Goal: Check status: Check status

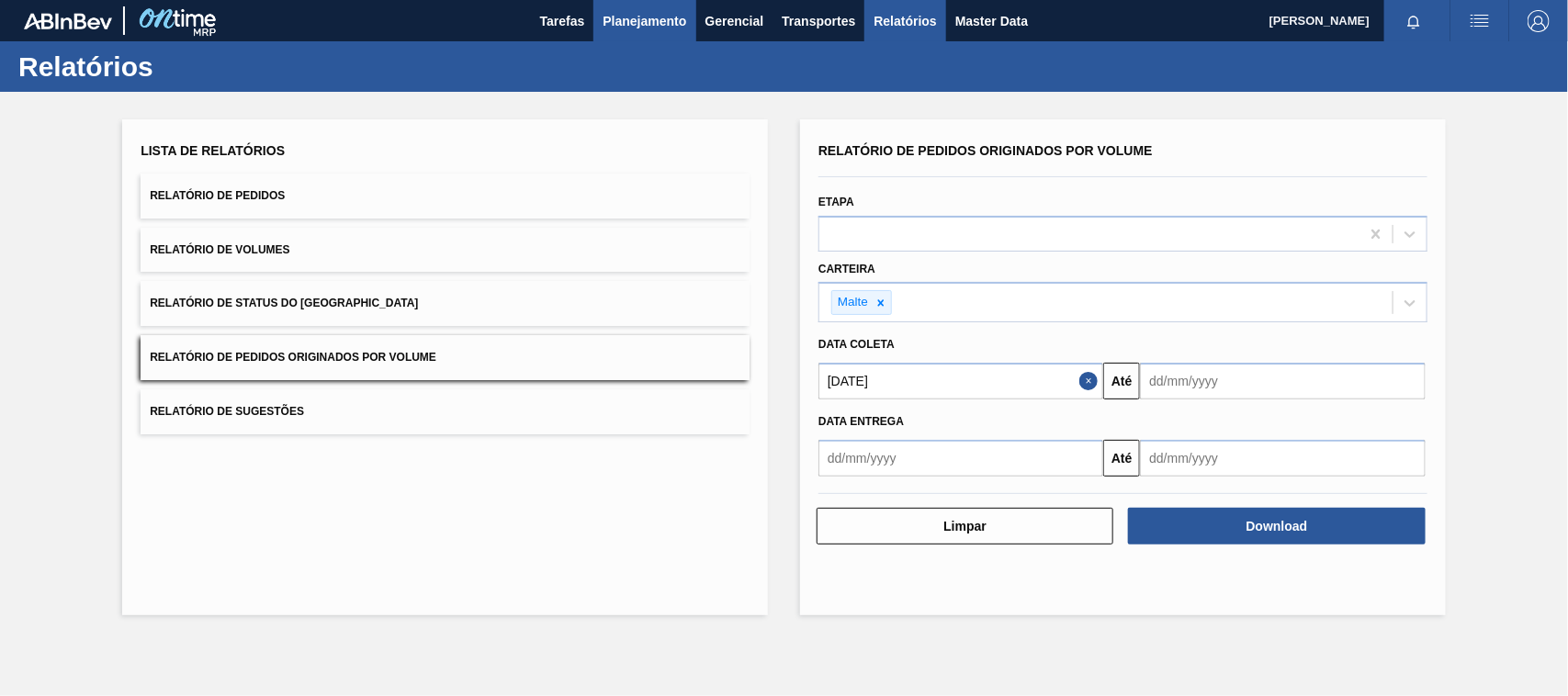
click at [668, 24] on span "Planejamento" at bounding box center [644, 20] width 83 height 22
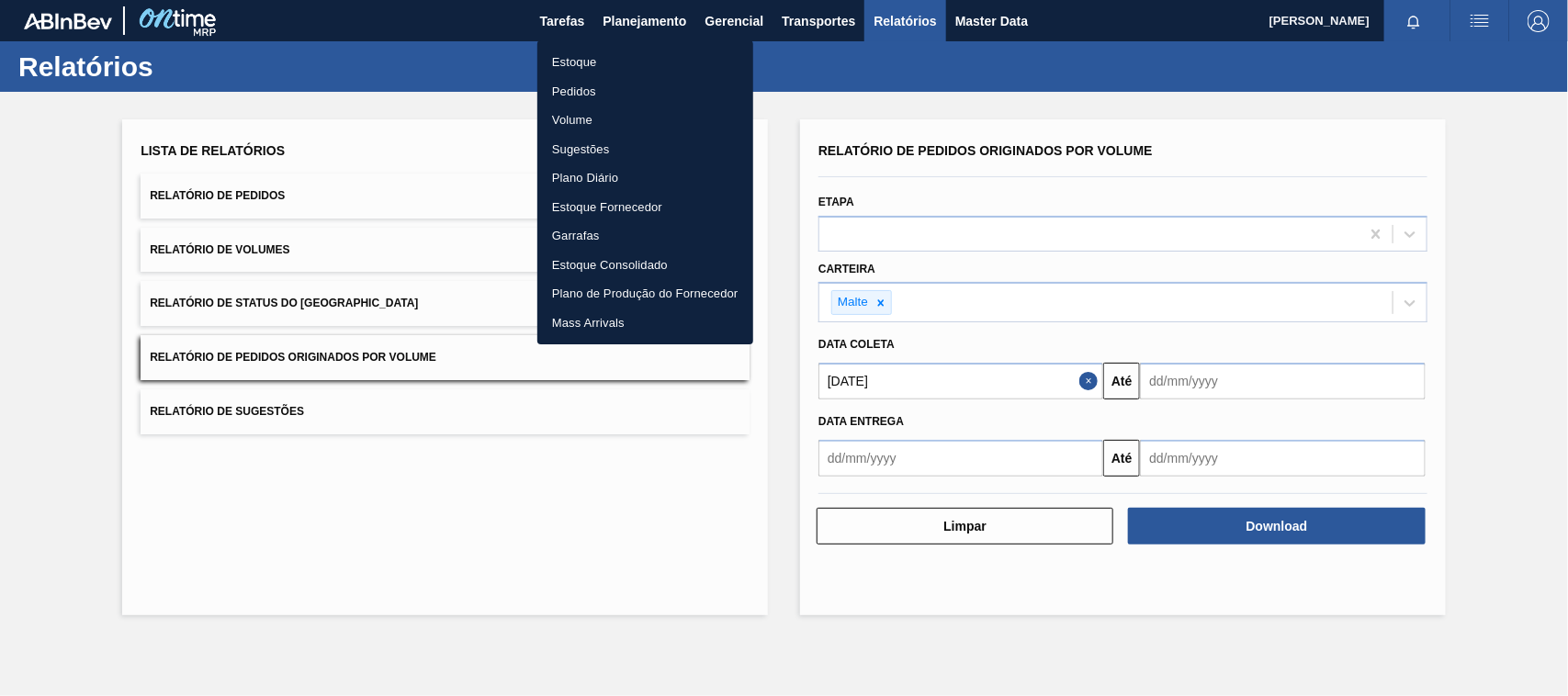
click at [590, 62] on li "Estoque" at bounding box center [644, 62] width 216 height 29
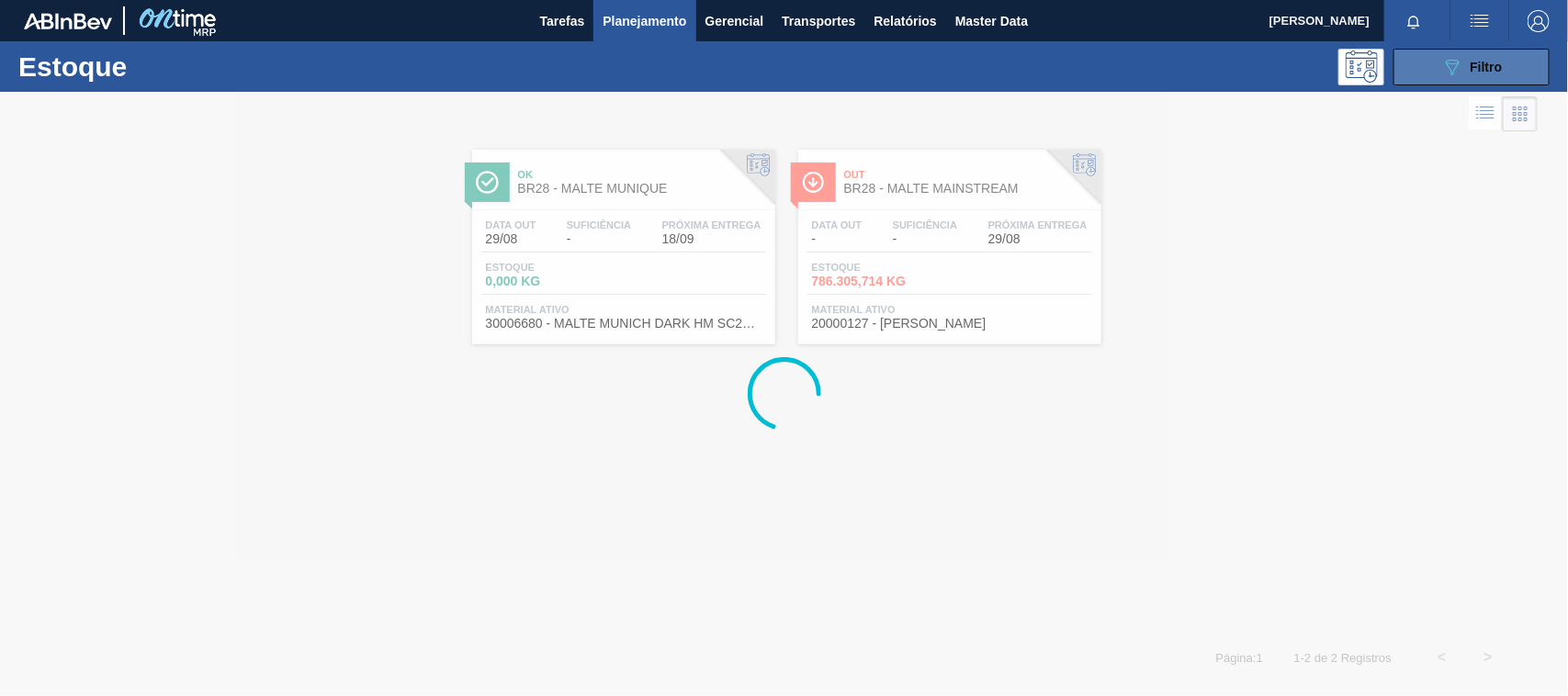
click at [1433, 72] on button "089F7B8B-B2A5-4AFE-B5C0-19BA573D28AC Filtro" at bounding box center [1471, 67] width 156 height 37
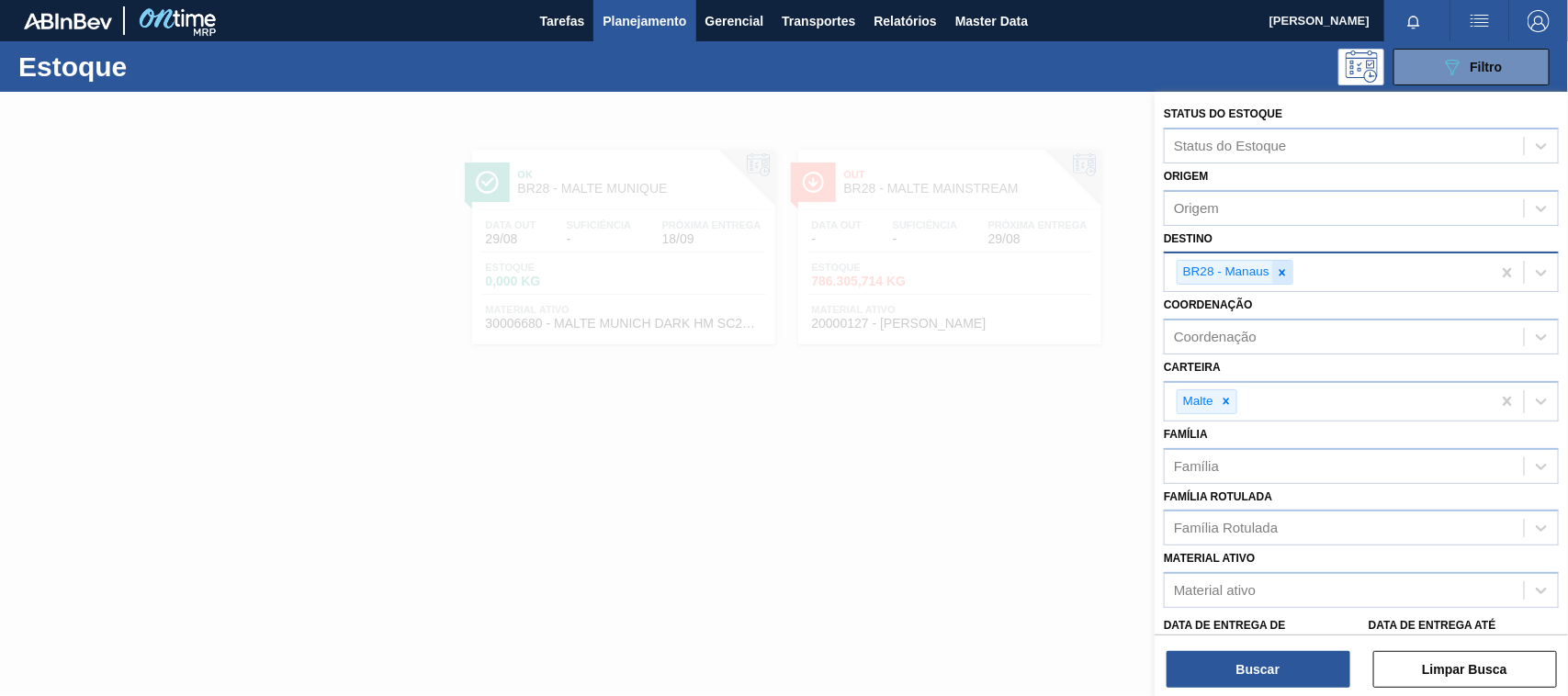
click at [1281, 273] on icon at bounding box center [1282, 272] width 13 height 13
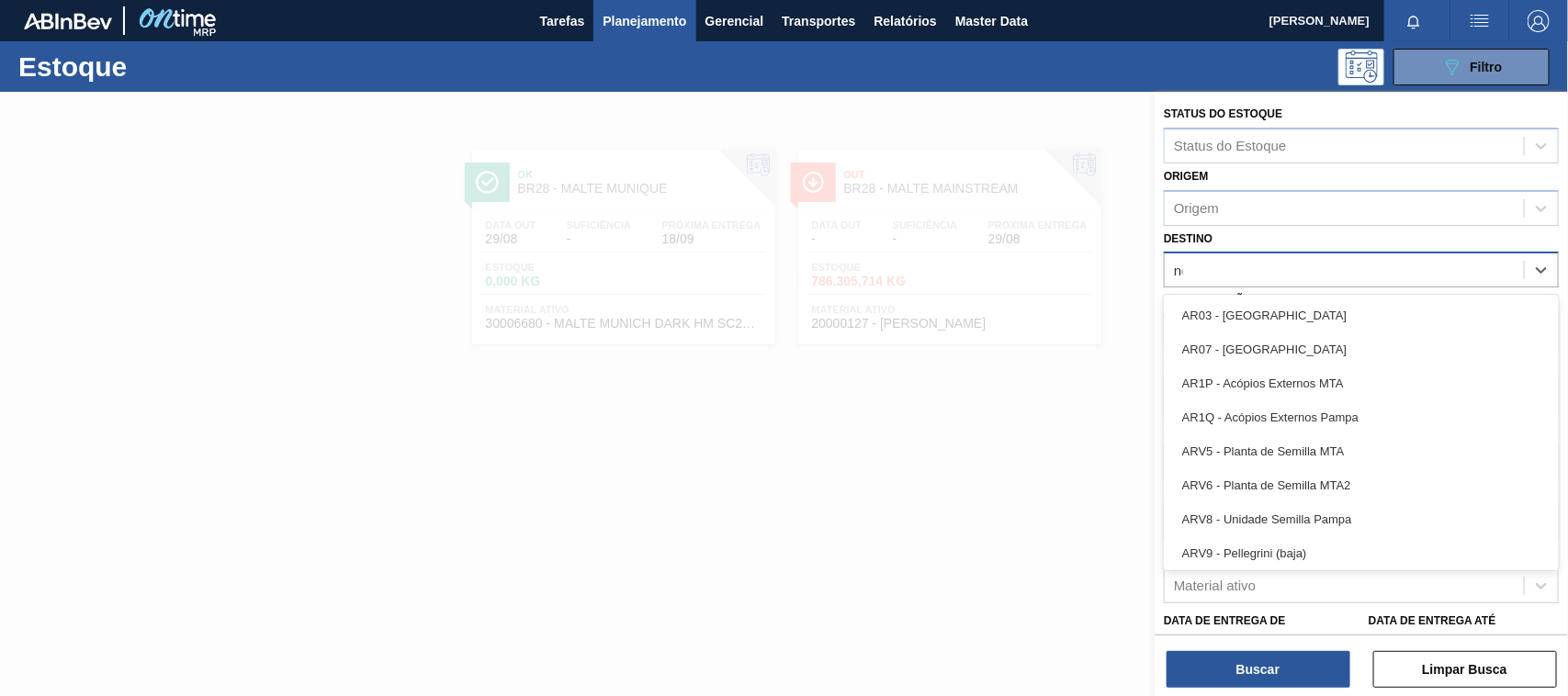
type input "nova"
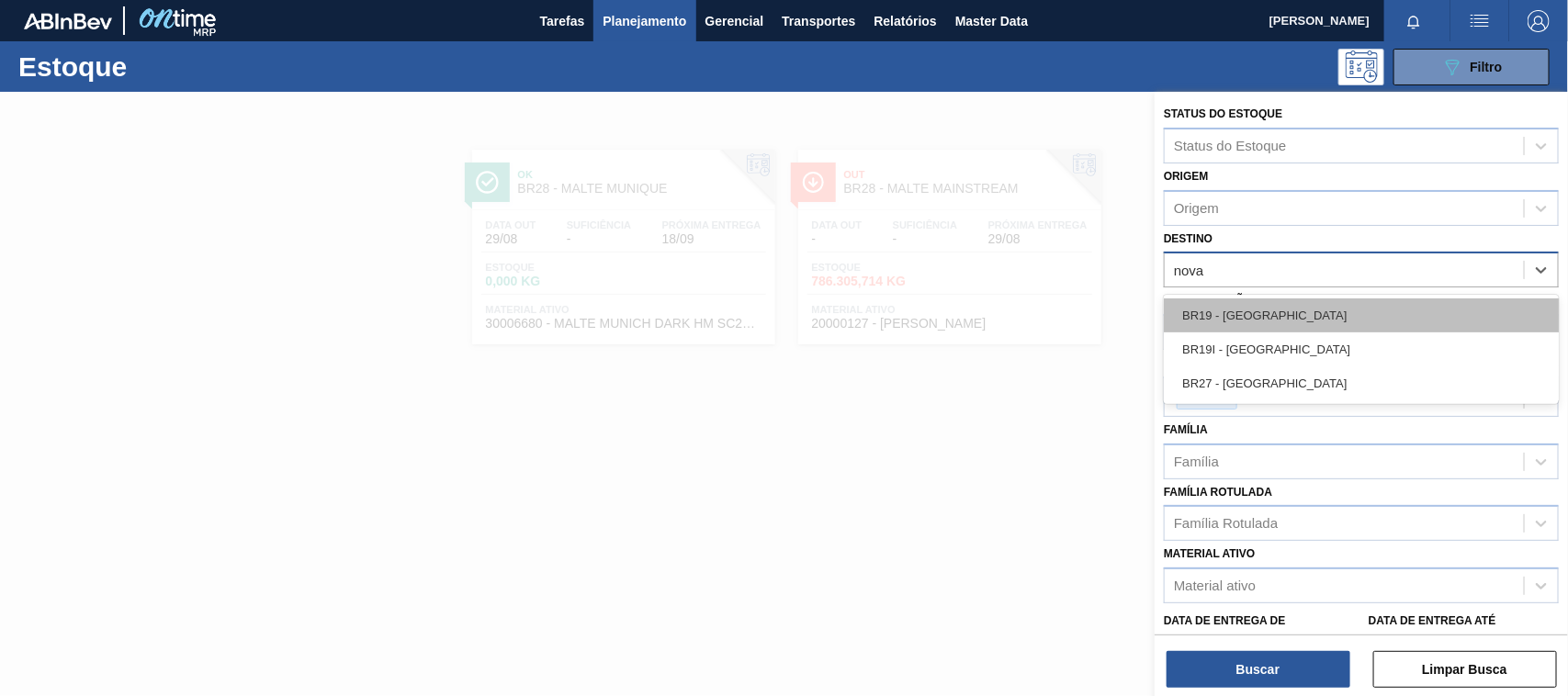
click at [1241, 323] on div "BR19 - [GEOGRAPHIC_DATA]" at bounding box center [1362, 315] width 395 height 34
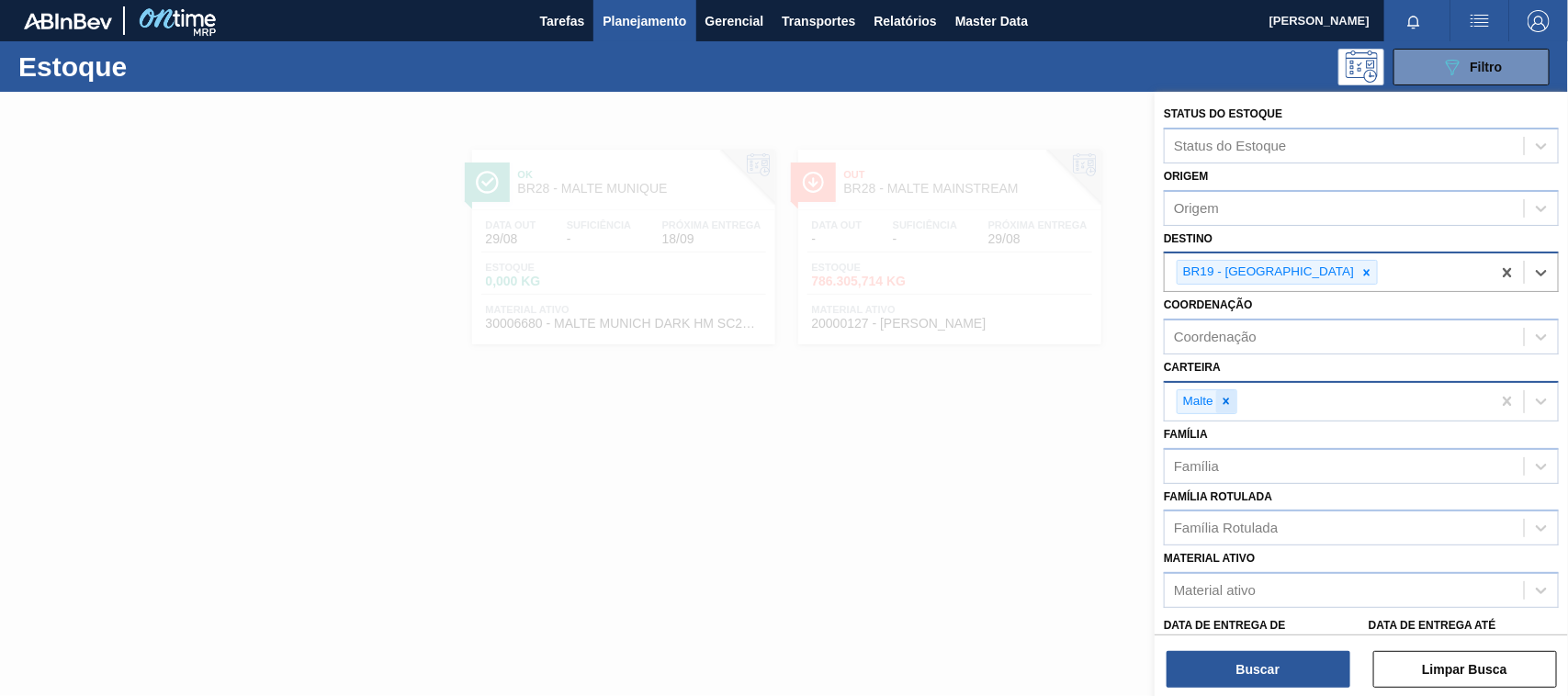
click at [1228, 399] on icon at bounding box center [1226, 401] width 13 height 13
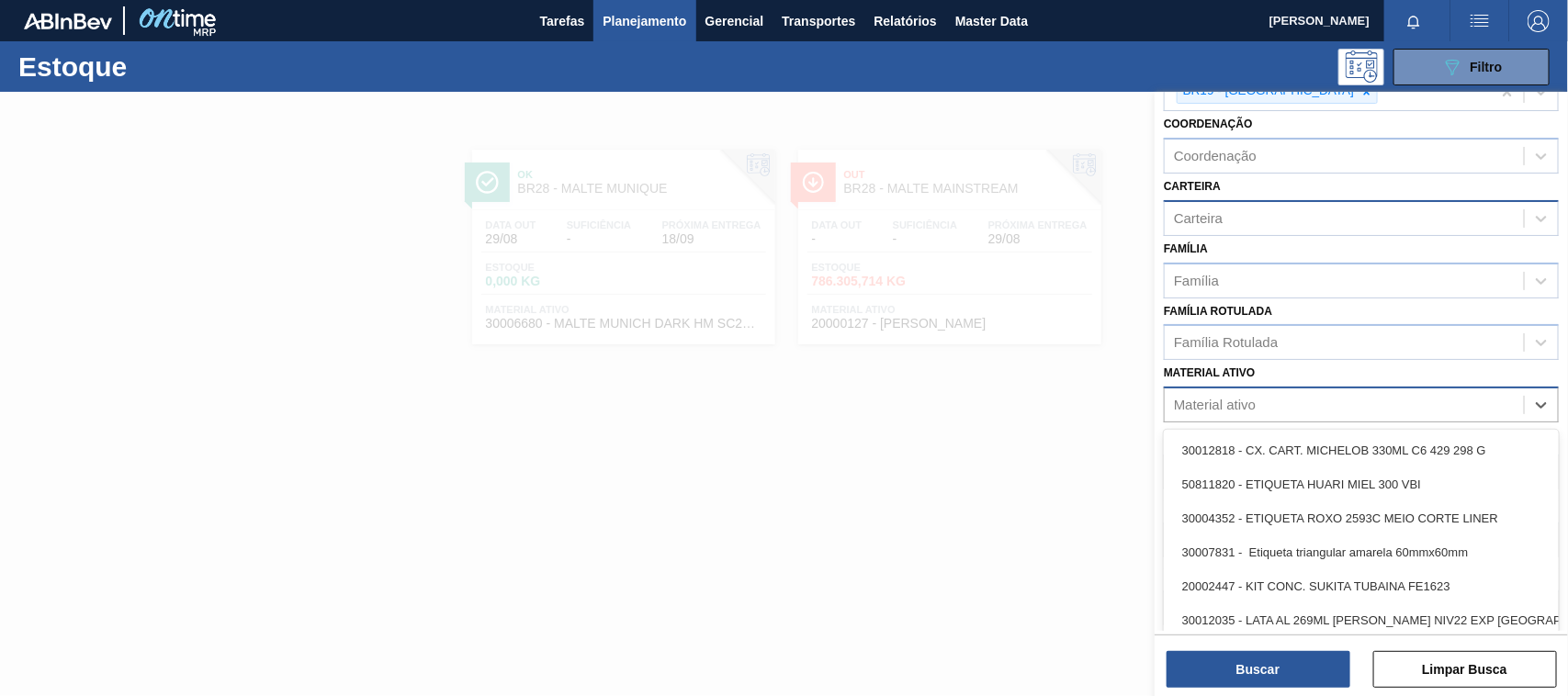
click at [1228, 401] on div "Material ativo" at bounding box center [1214, 405] width 81 height 16
type ativo "ibc"
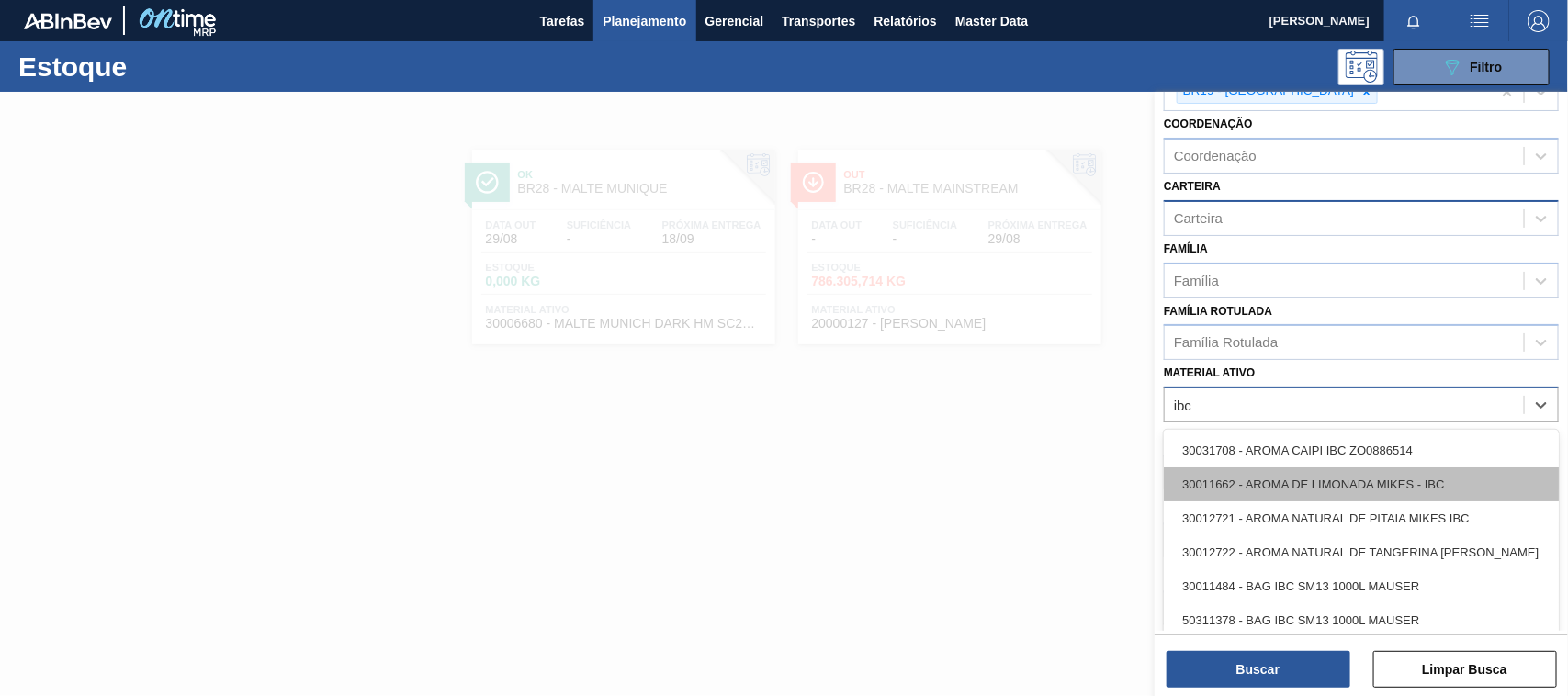
scroll to position [117, 0]
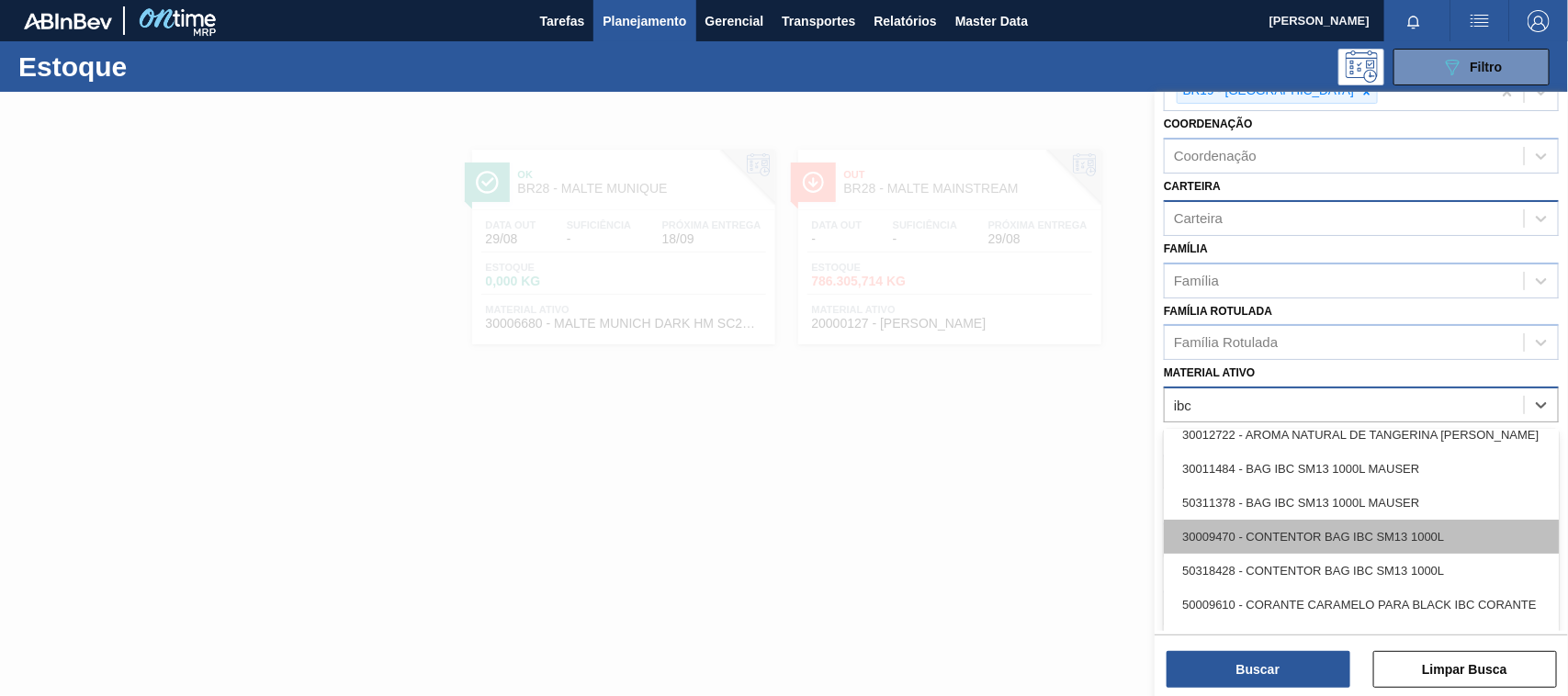
click at [1336, 529] on div "30009470 - CONTENTOR BAG IBC SM13 1000L" at bounding box center [1362, 536] width 395 height 34
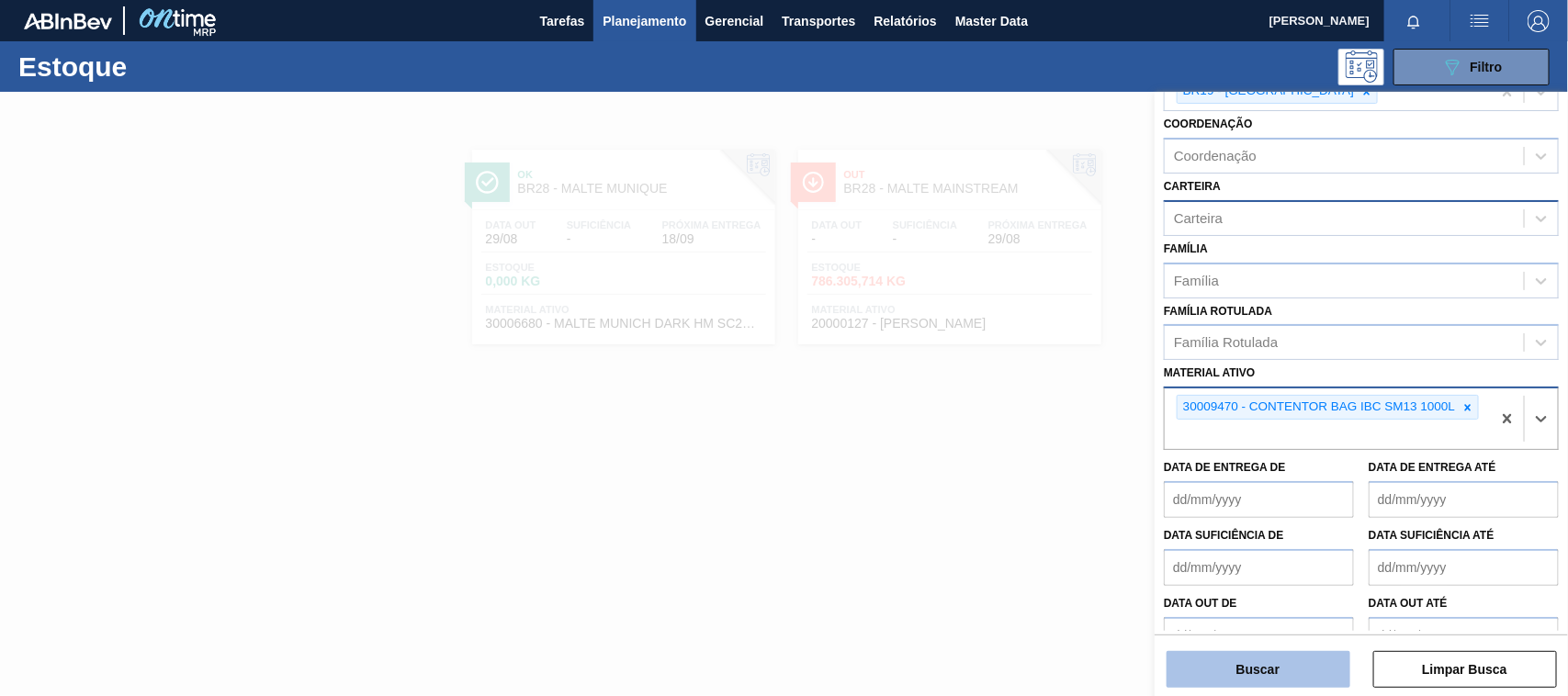
click at [1289, 664] on button "Buscar" at bounding box center [1259, 670] width 184 height 37
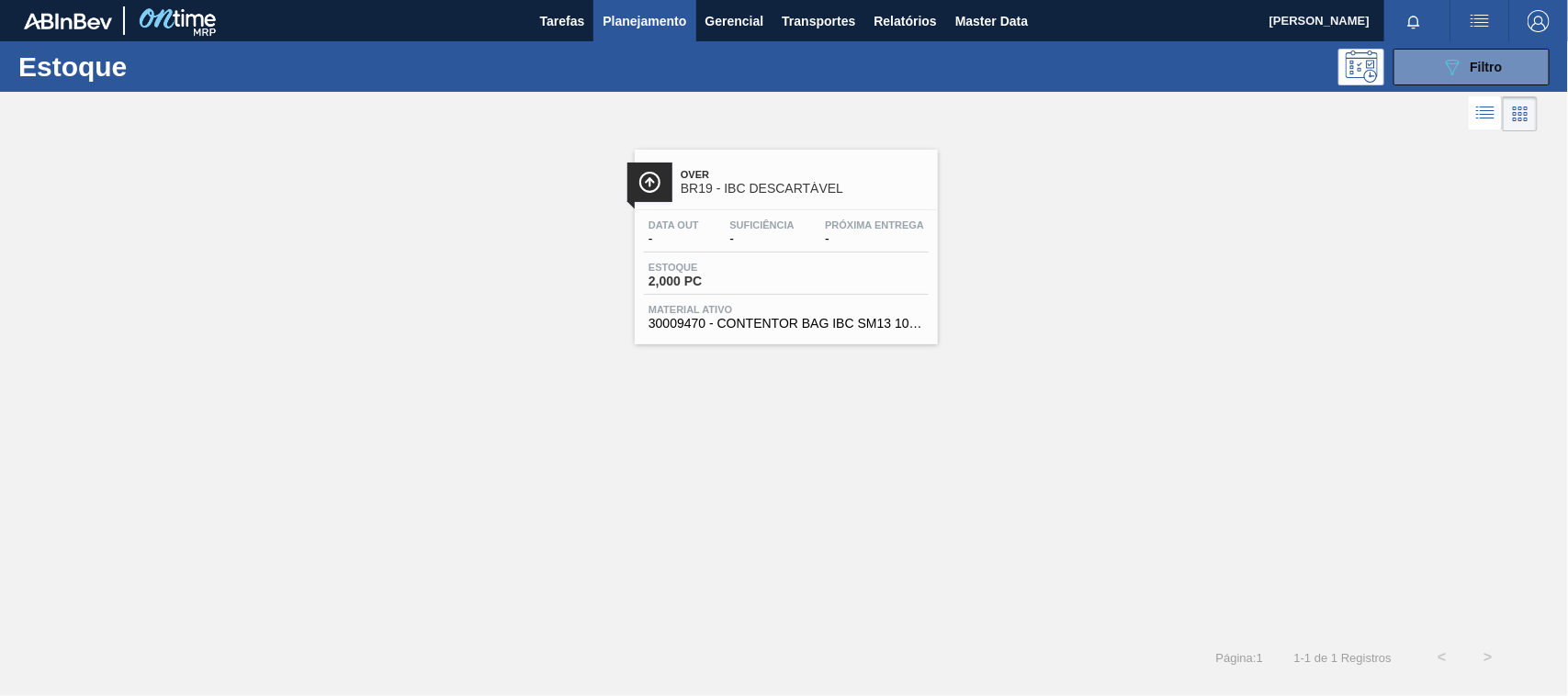
click at [746, 193] on span "BR19 - IBC DESCARTÁVEL" at bounding box center [804, 189] width 248 height 14
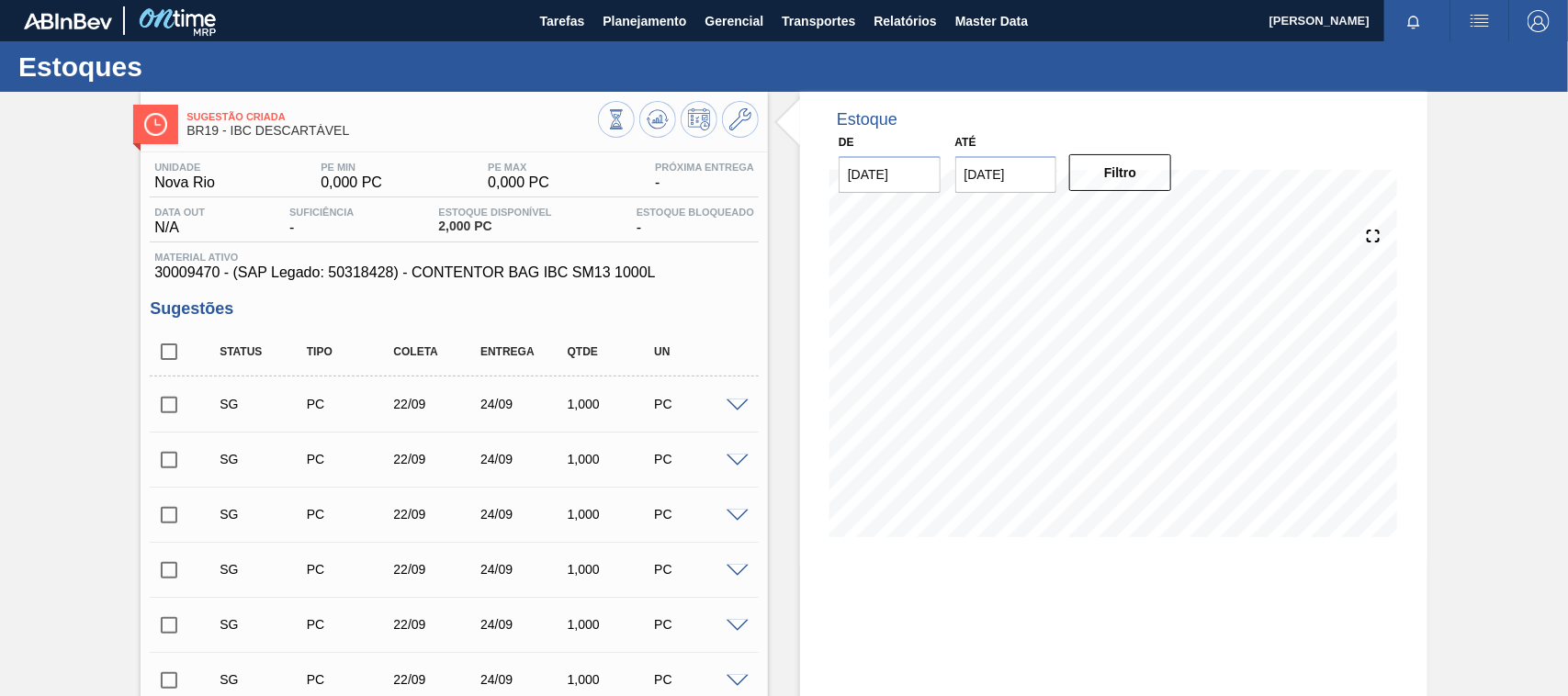
click at [732, 402] on span at bounding box center [737, 406] width 22 height 14
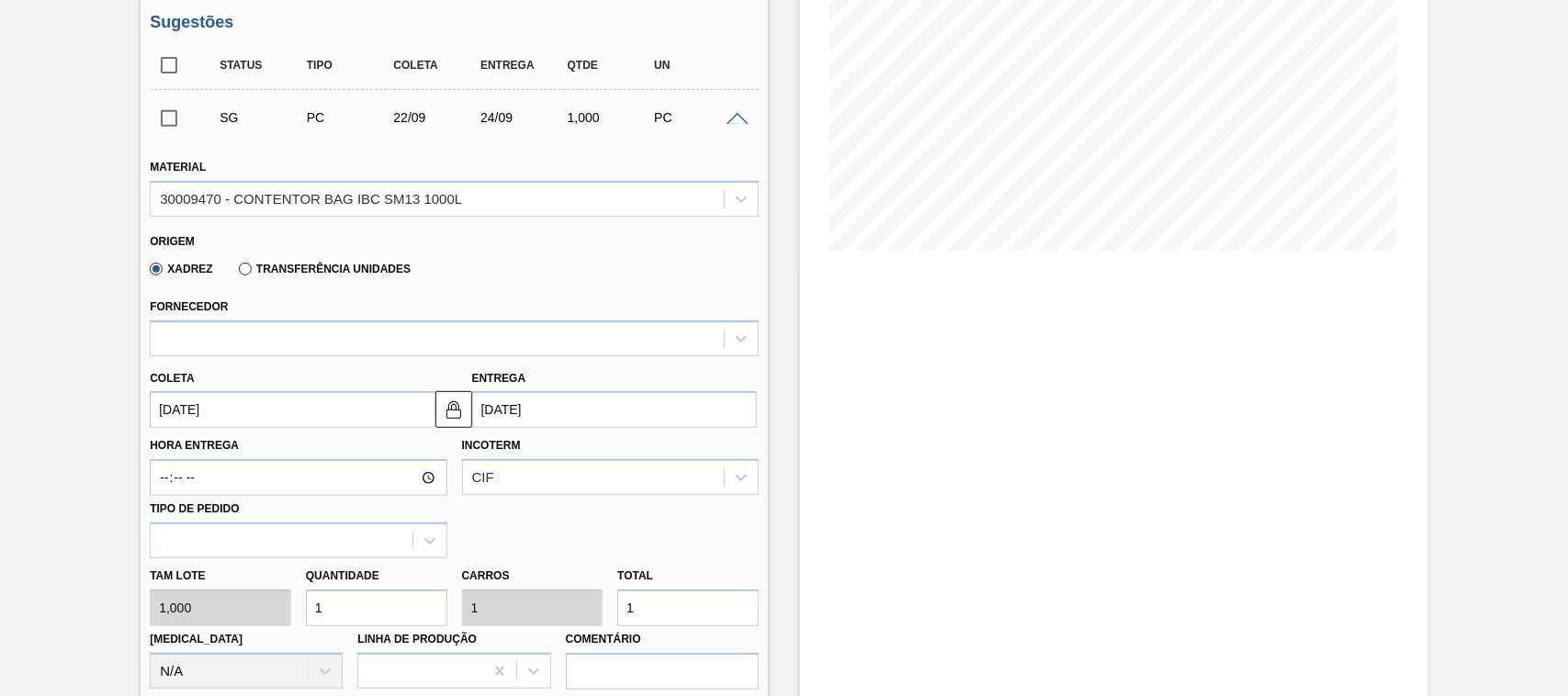
scroll to position [382, 0]
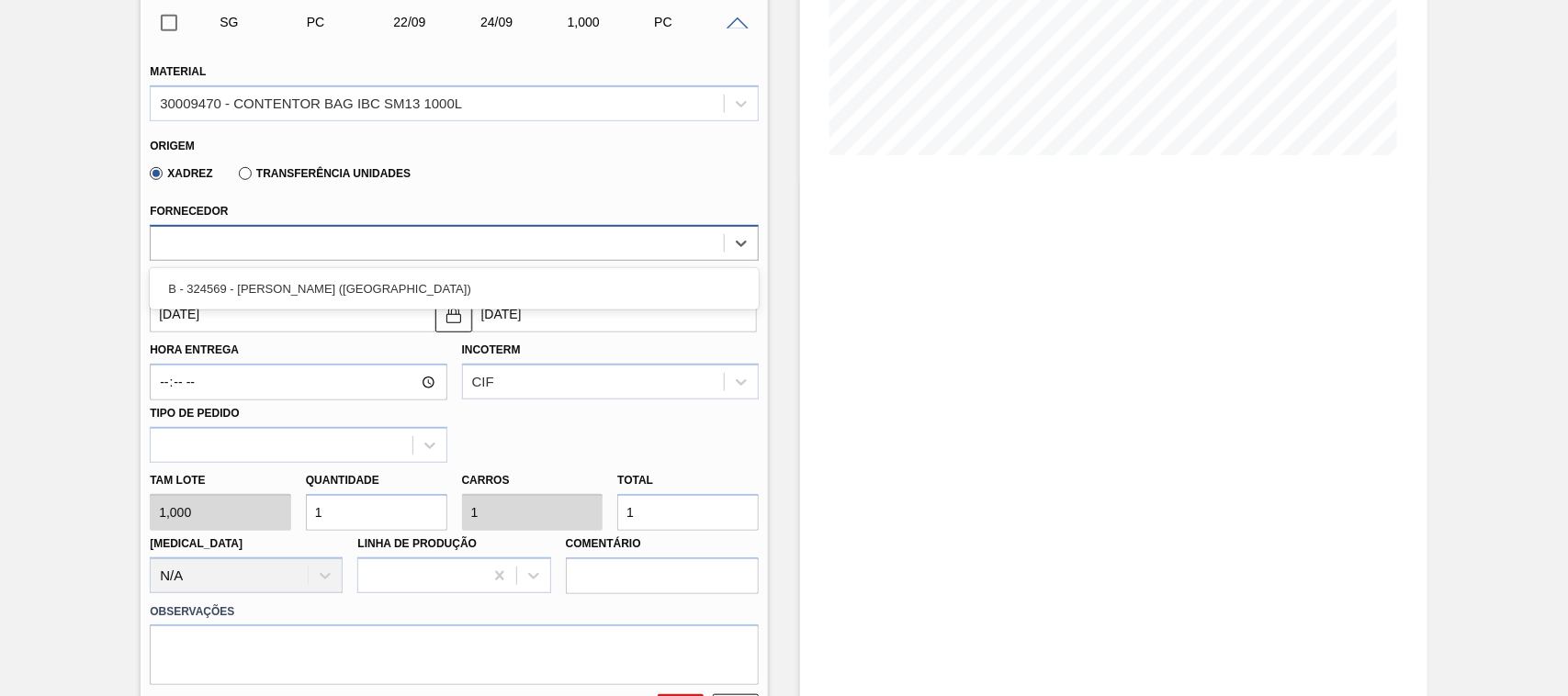
click at [281, 251] on div at bounding box center [436, 242] width 573 height 26
click at [424, 207] on div "Fornecedor option B - 324569 - [PERSON_NAME] (SP) focused, 1 of 1. 1 result ava…" at bounding box center [455, 230] width 609 height 62
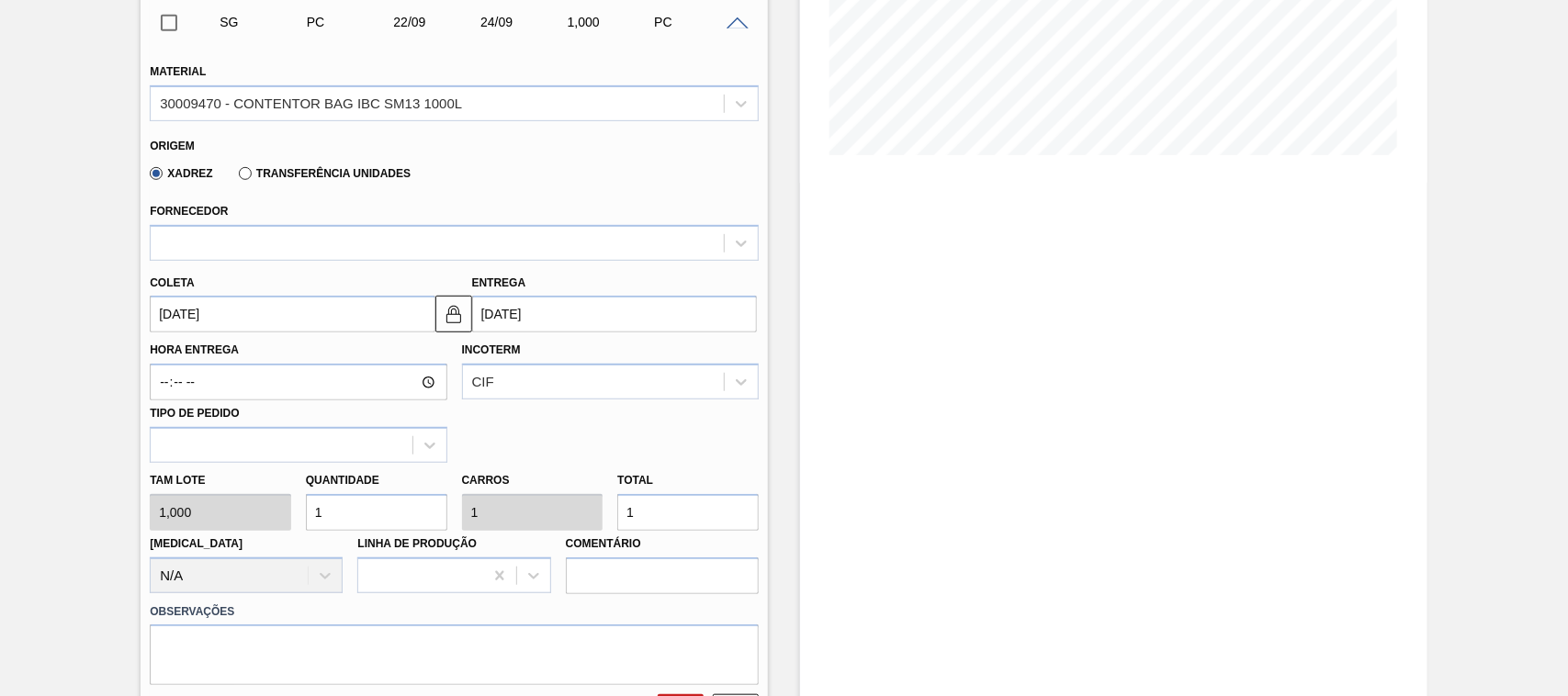
scroll to position [0, 0]
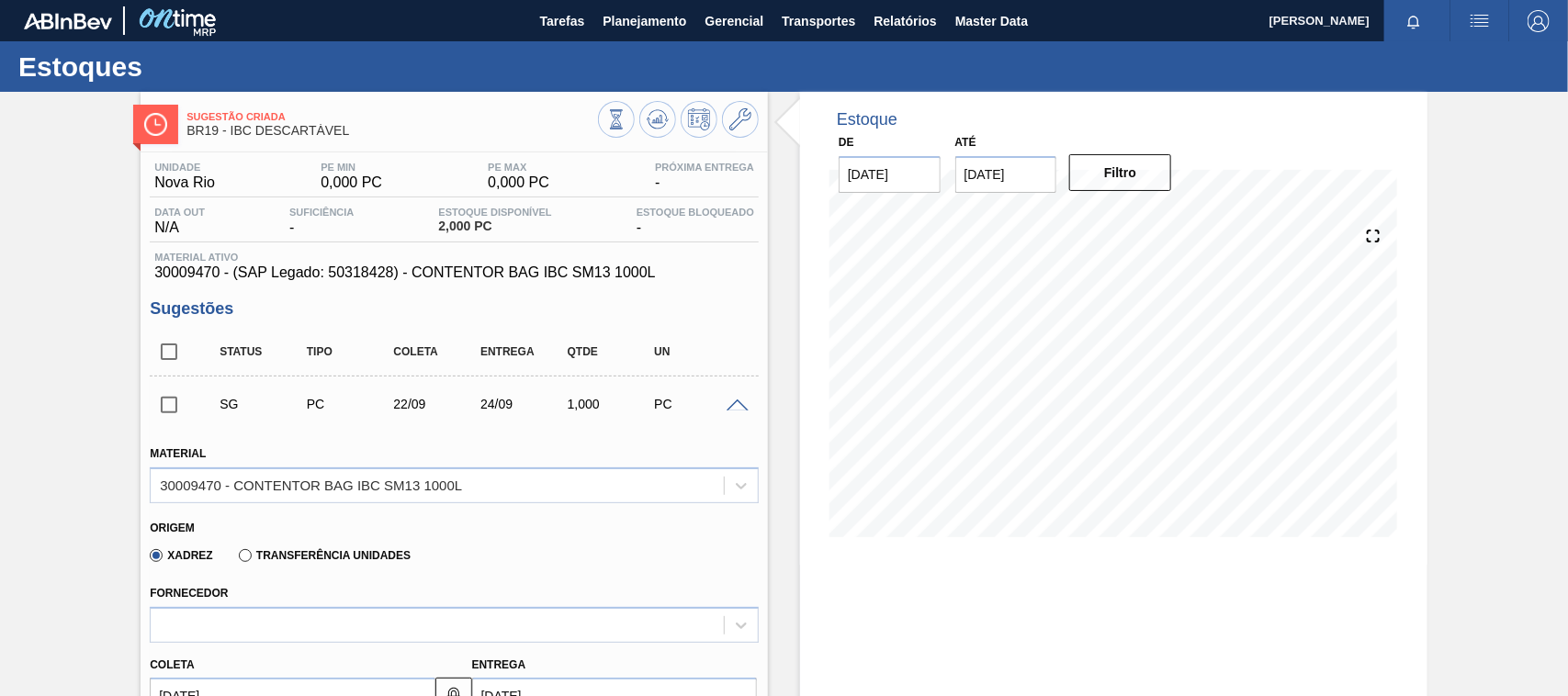
click at [737, 411] on span at bounding box center [737, 406] width 22 height 14
